Goal: Understand site structure: Understand site structure

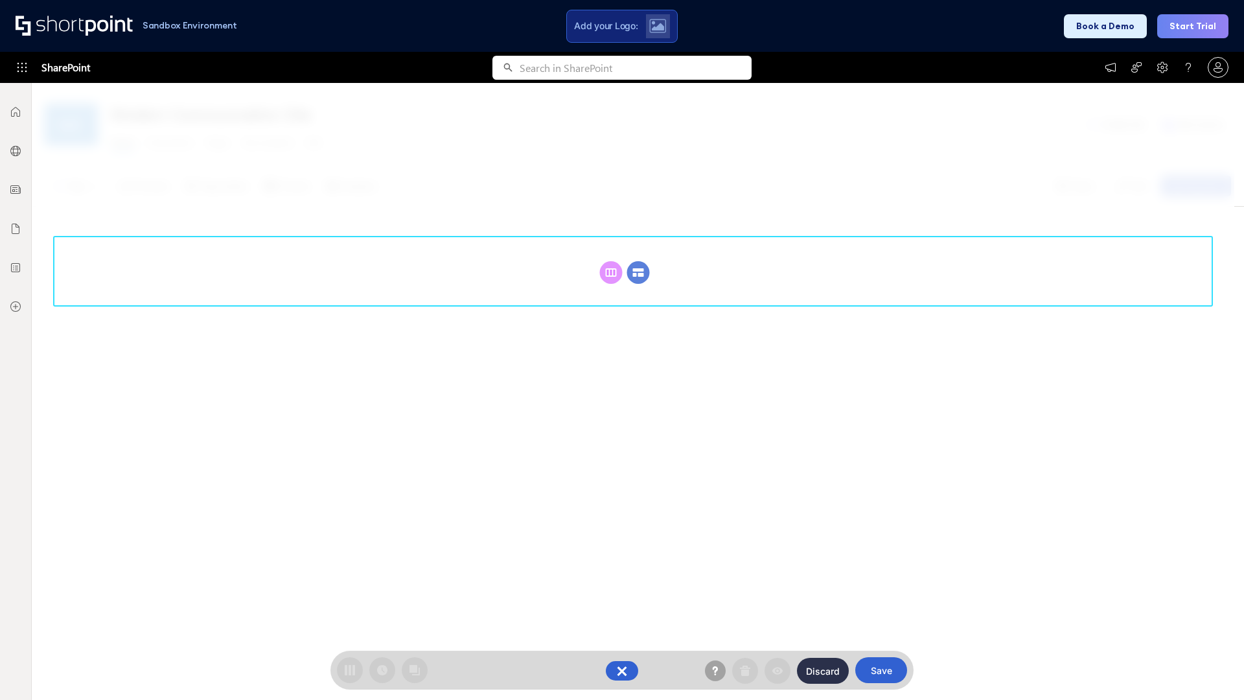
click at [638, 261] on circle at bounding box center [638, 272] width 23 height 23
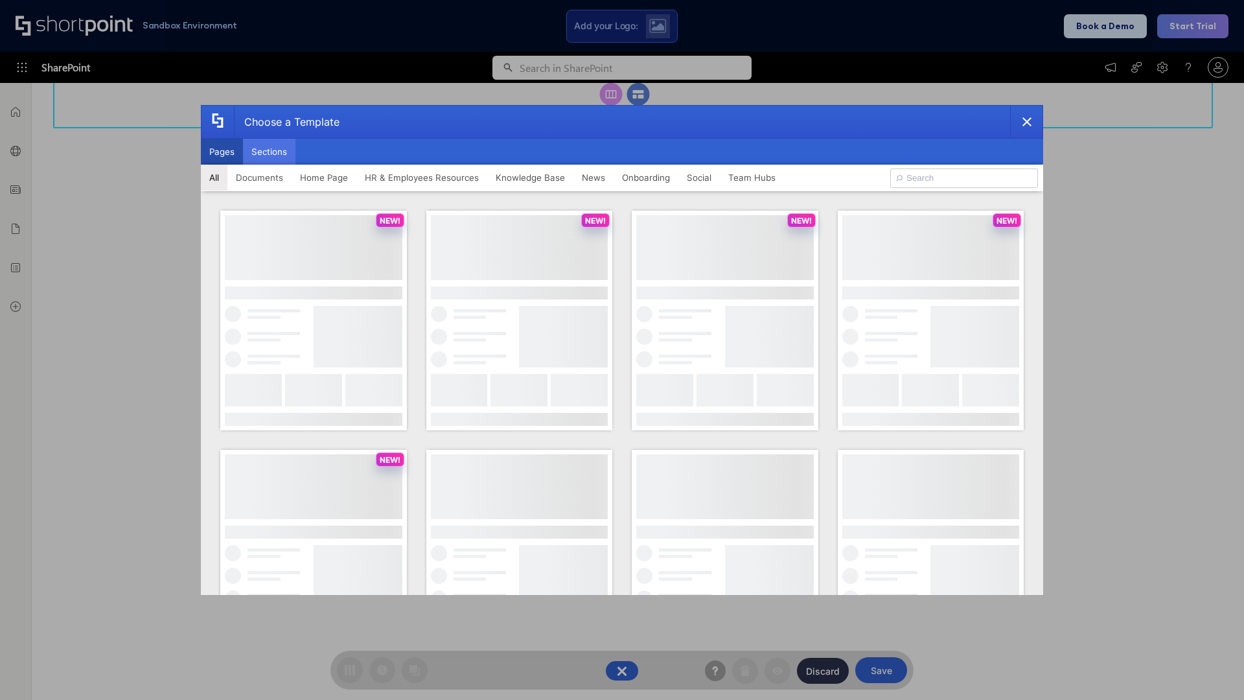
click at [269, 152] on button "Sections" at bounding box center [269, 152] width 52 height 26
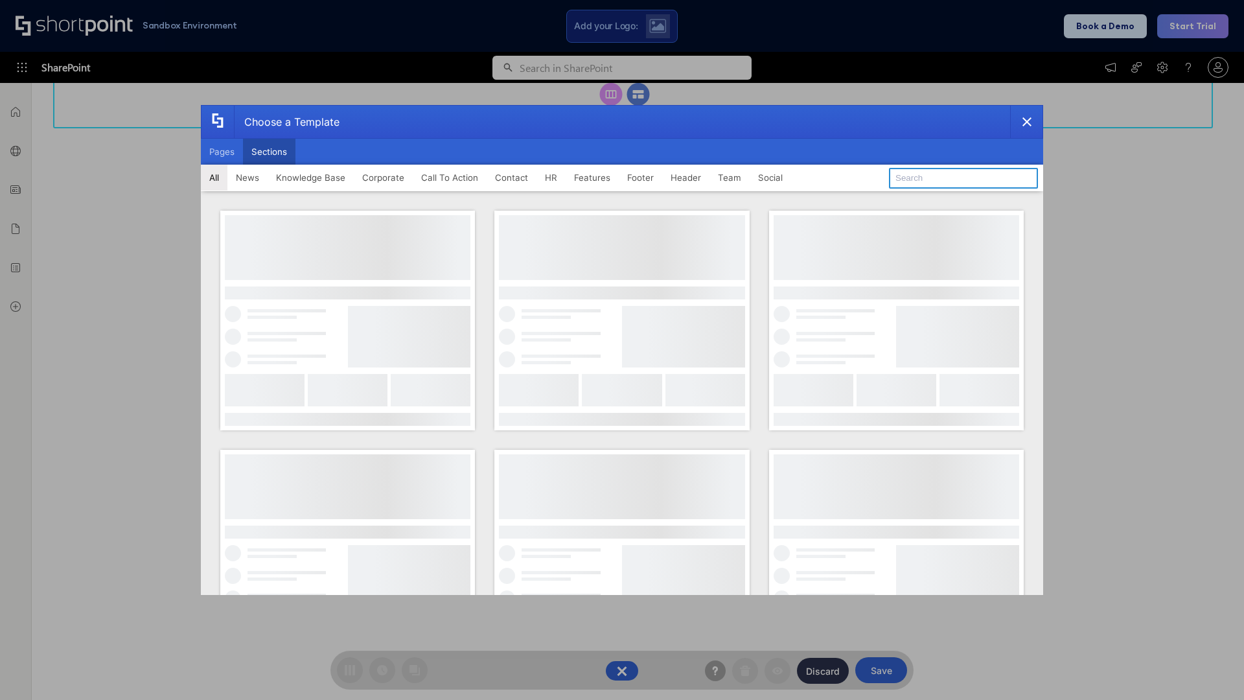
type input "Header 2"
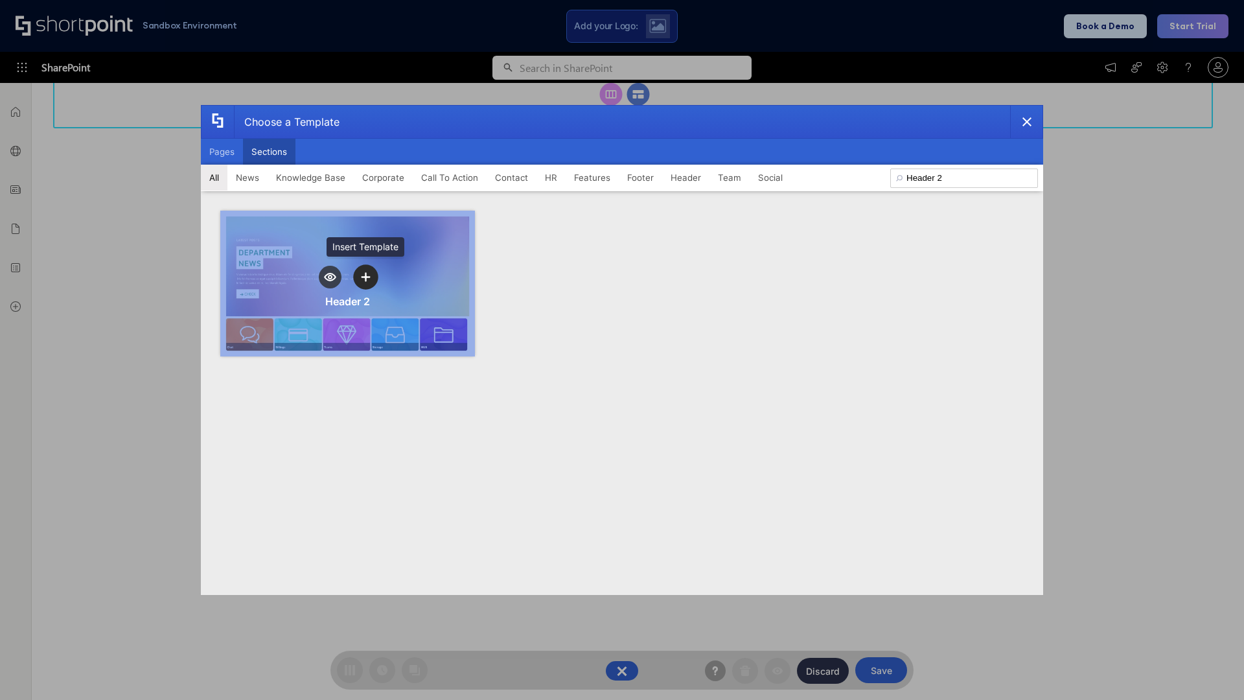
click at [365, 277] on icon "template selector" at bounding box center [365, 276] width 9 height 9
